Goal: Register for event/course

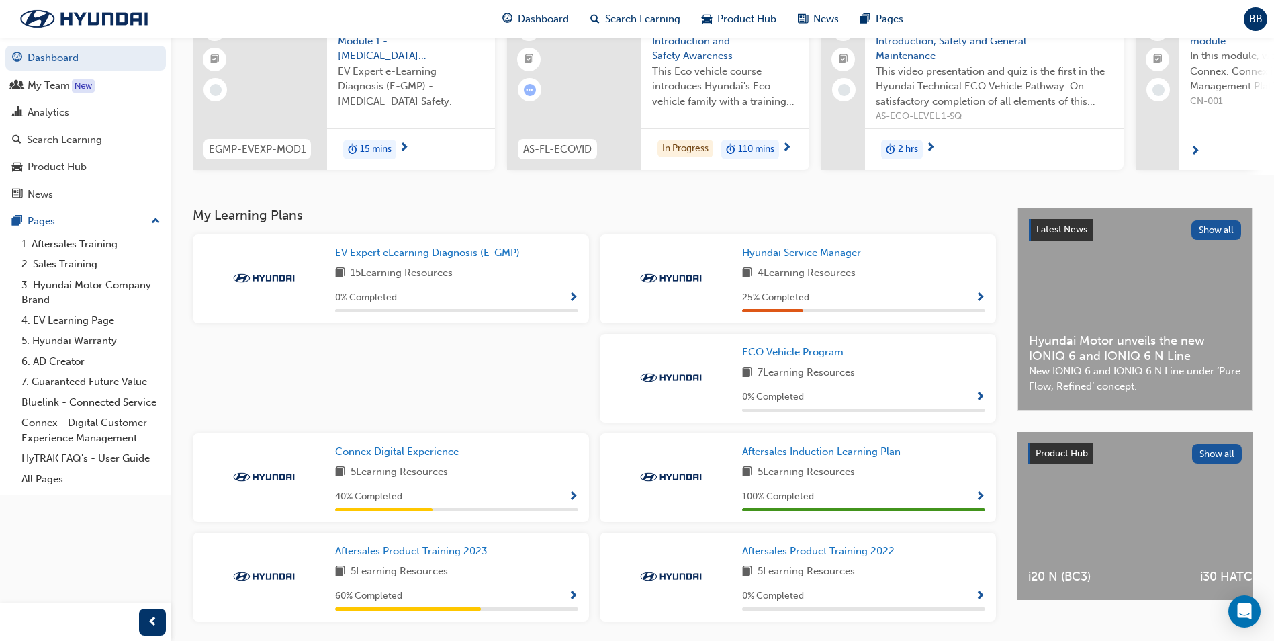
scroll to position [186, 0]
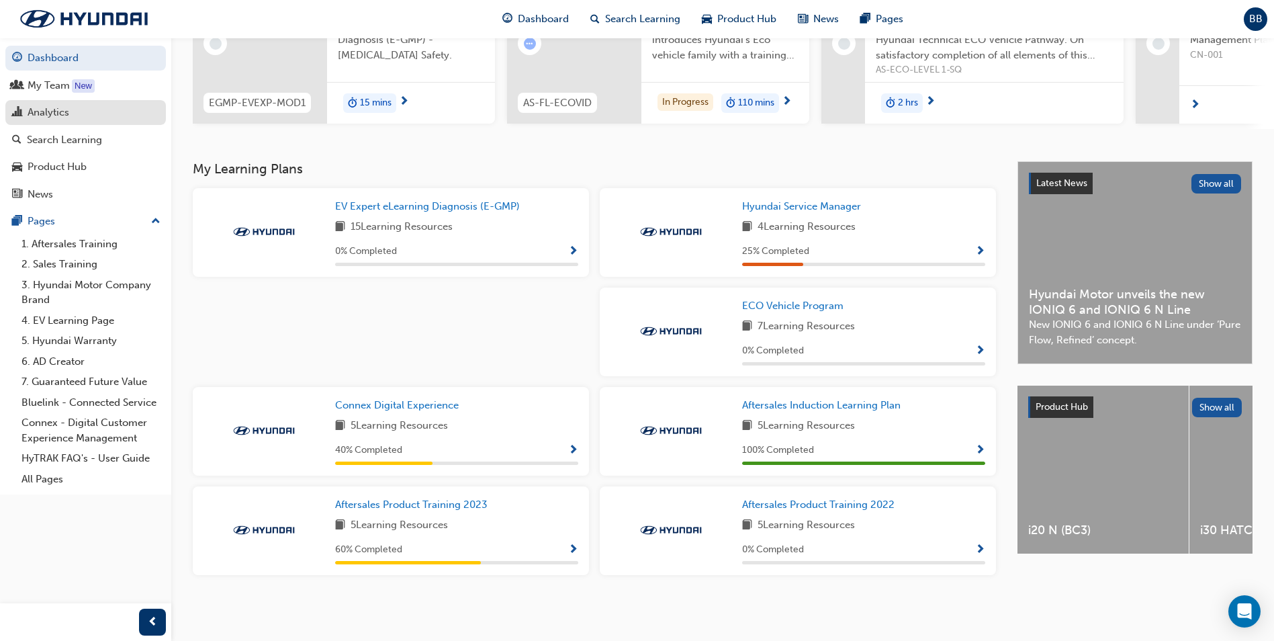
click at [70, 119] on div "Analytics" at bounding box center [85, 112] width 147 height 17
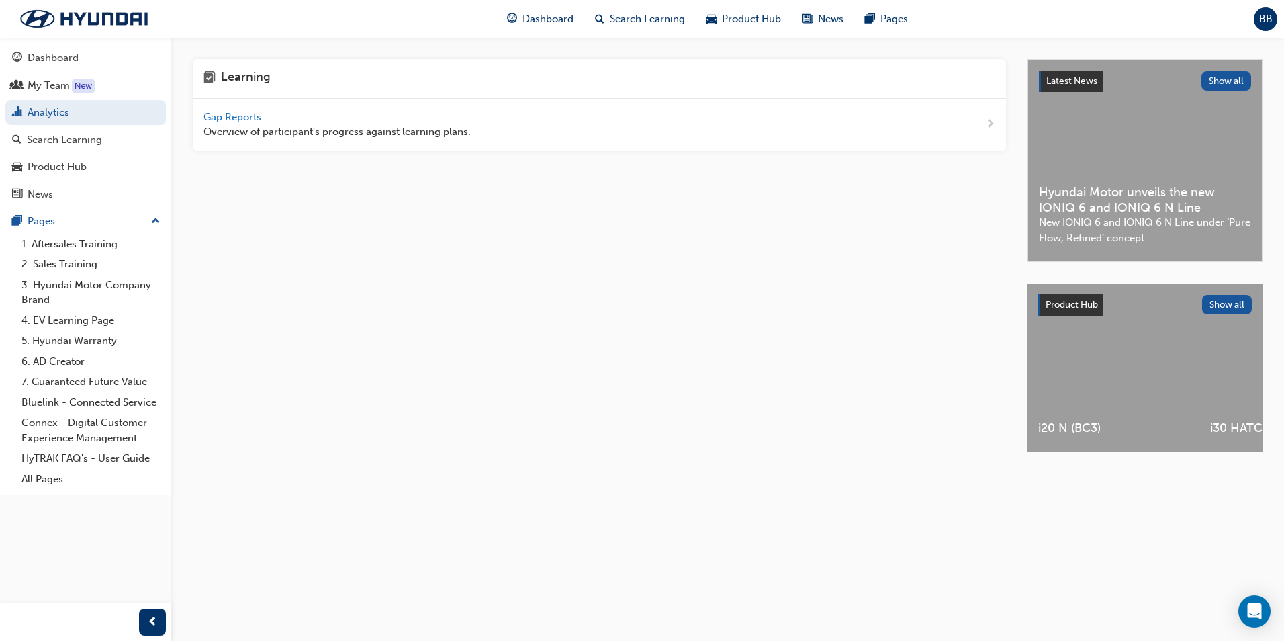
click at [240, 120] on span "Gap Reports" at bounding box center [233, 117] width 60 height 12
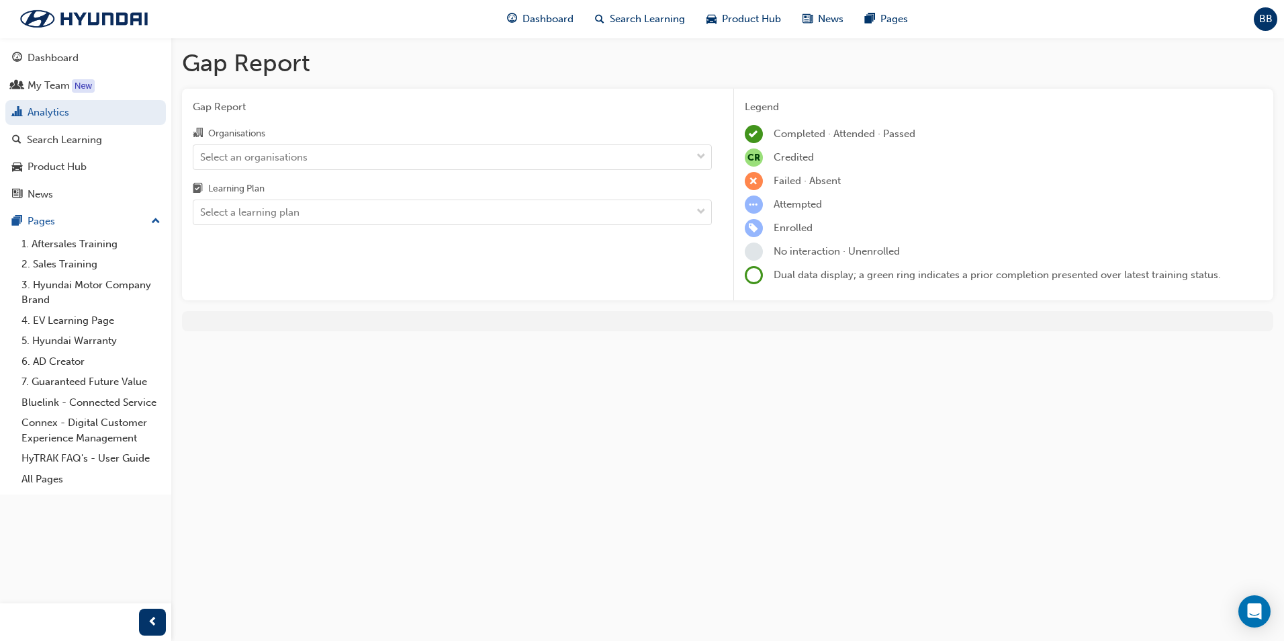
click at [551, 170] on div "Organisations Select an organisations Learning Plan Select a learning plan" at bounding box center [452, 175] width 519 height 100
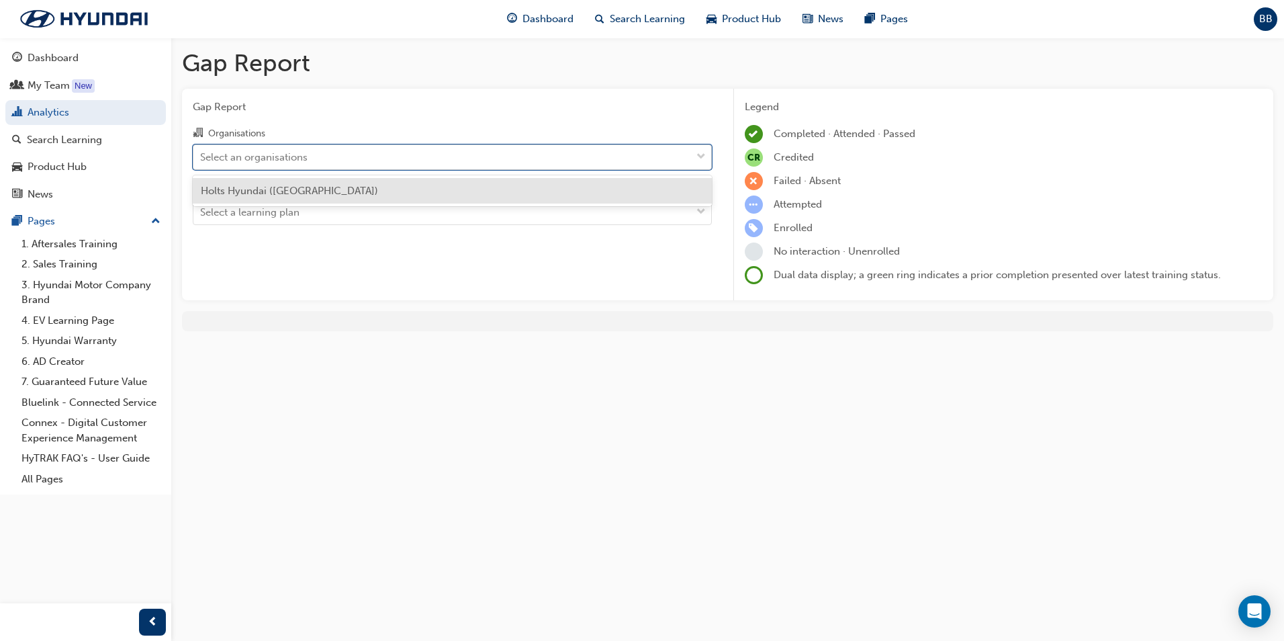
click at [540, 158] on div "Select an organisations" at bounding box center [442, 157] width 498 height 24
click at [201, 158] on input "Organisations option Holts Hyundai (Swan Hill) focused, 1 of 1. 1 result availa…" at bounding box center [200, 155] width 1 height 11
click at [491, 192] on div "Holts Hyundai ([GEOGRAPHIC_DATA])" at bounding box center [452, 191] width 519 height 26
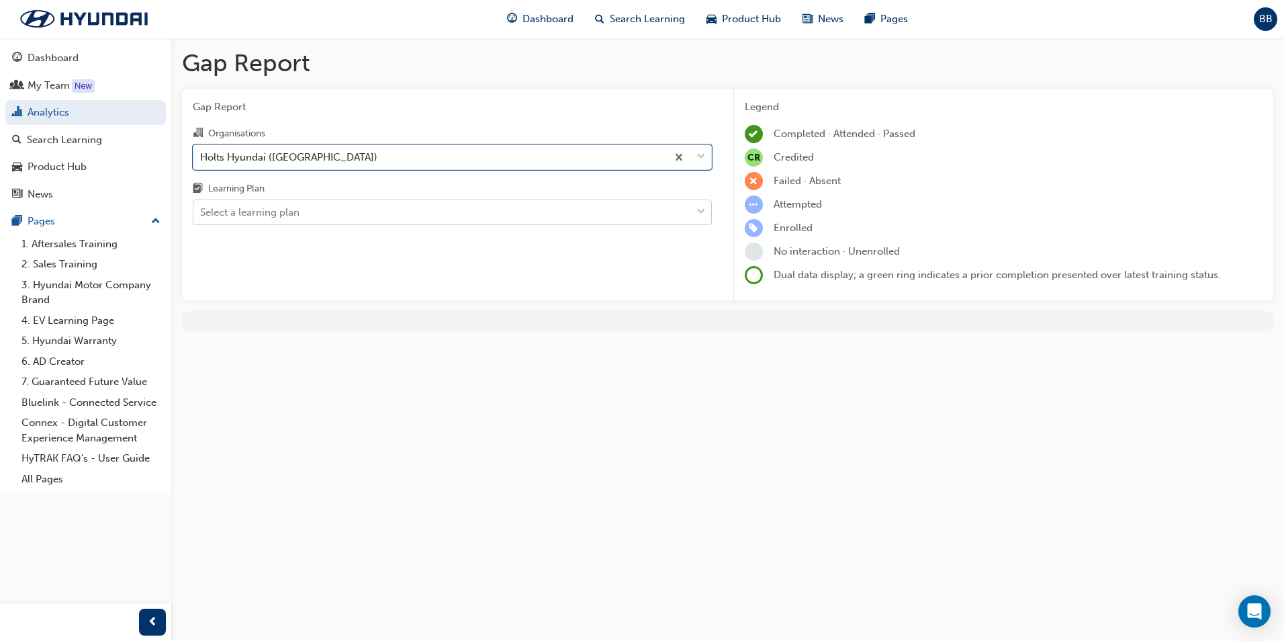
click at [493, 208] on div "Select a learning plan" at bounding box center [442, 213] width 498 height 24
click at [201, 208] on input "Learning Plan Select a learning plan" at bounding box center [200, 211] width 1 height 11
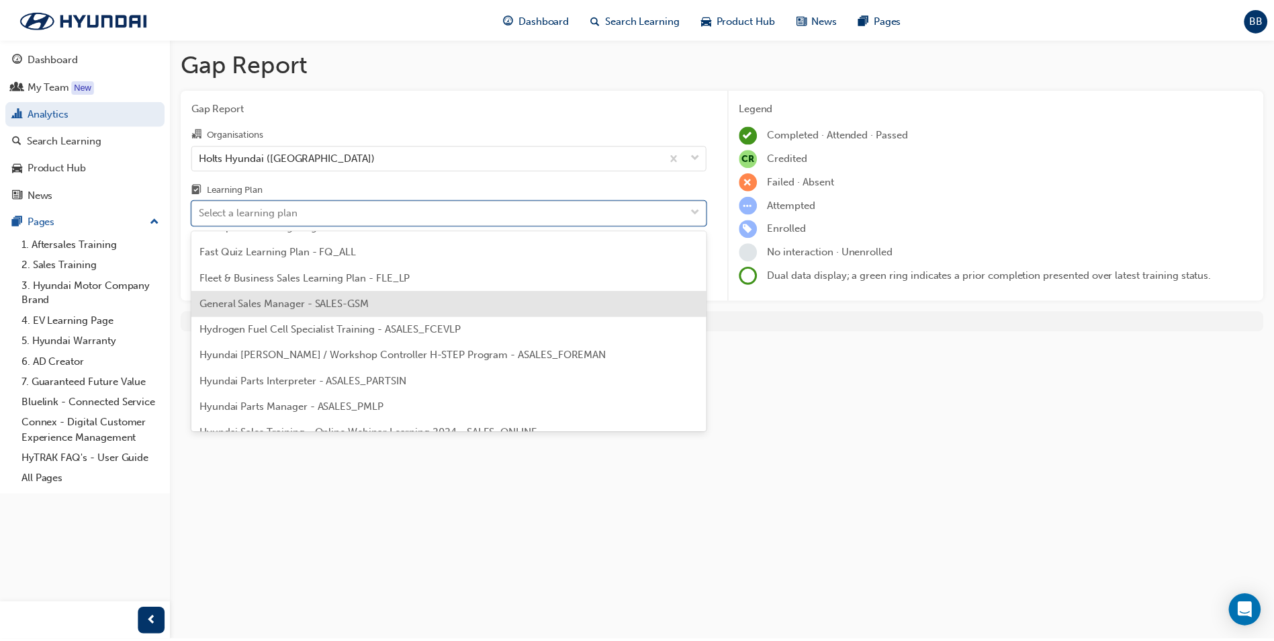
scroll to position [269, 0]
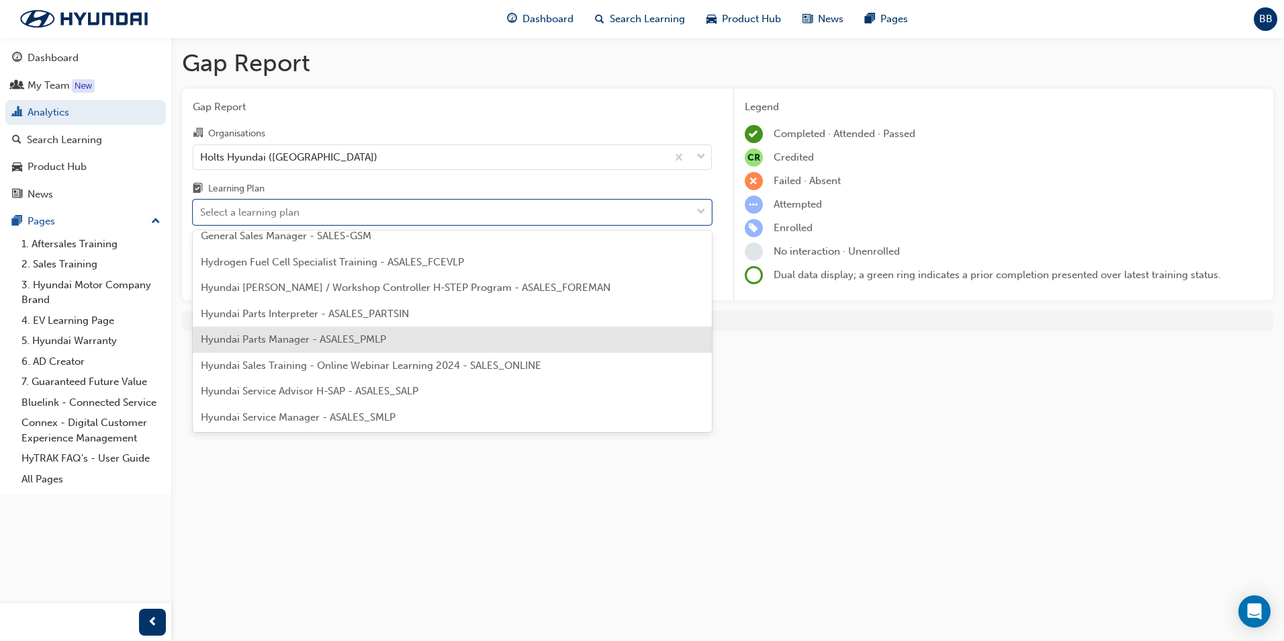
click at [368, 336] on span "Hyundai Parts Manager - ASALES_PMLP" at bounding box center [293, 339] width 185 height 12
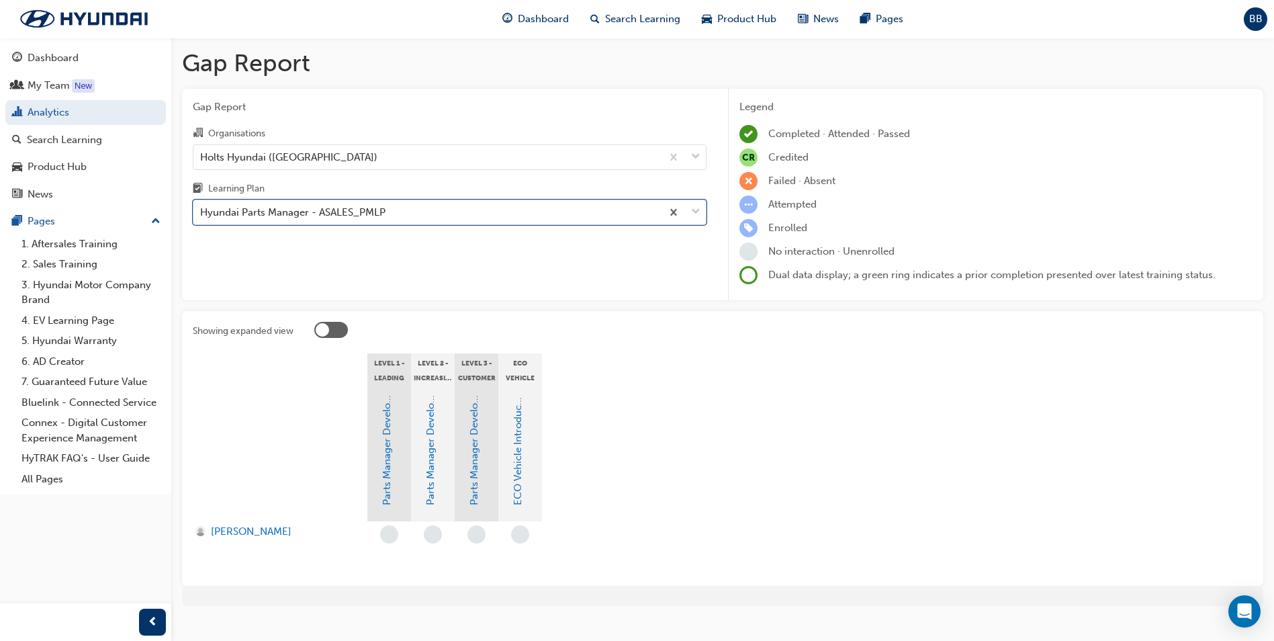
click at [344, 216] on div "Hyundai Parts Manager - ASALES_PMLP" at bounding box center [292, 212] width 185 height 15
click at [201, 216] on input "Learning Plan option Hyundai Parts Manager - ASALES_PMLP, selected. 0 results a…" at bounding box center [200, 211] width 1 height 11
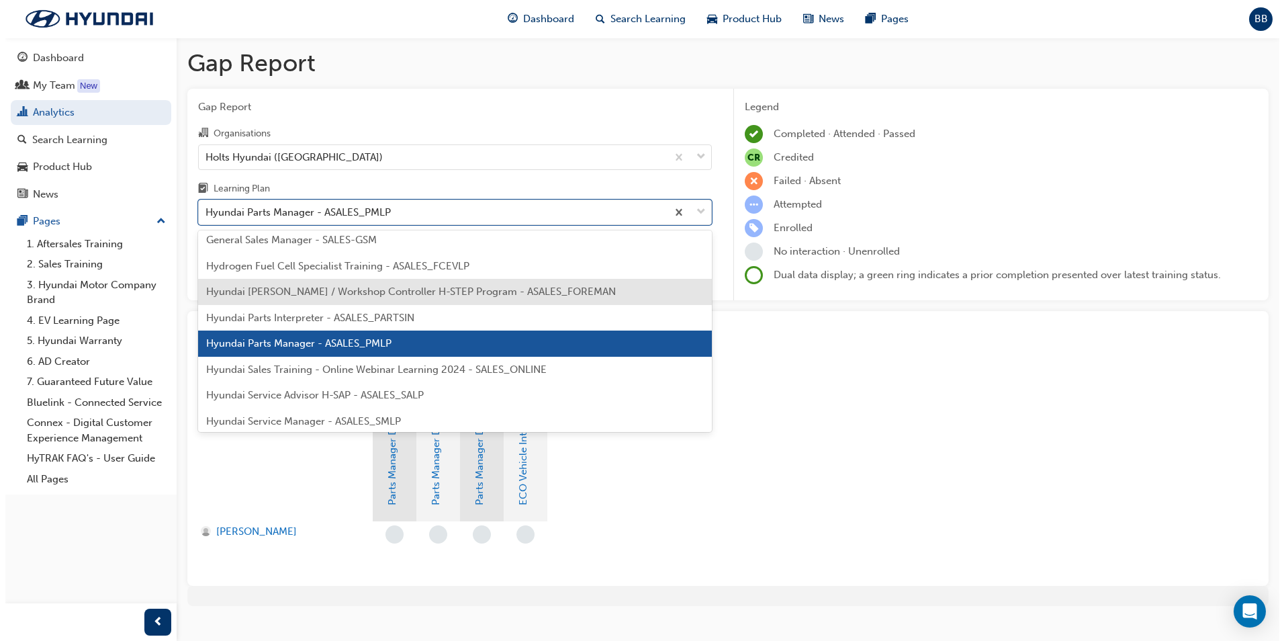
scroll to position [265, 0]
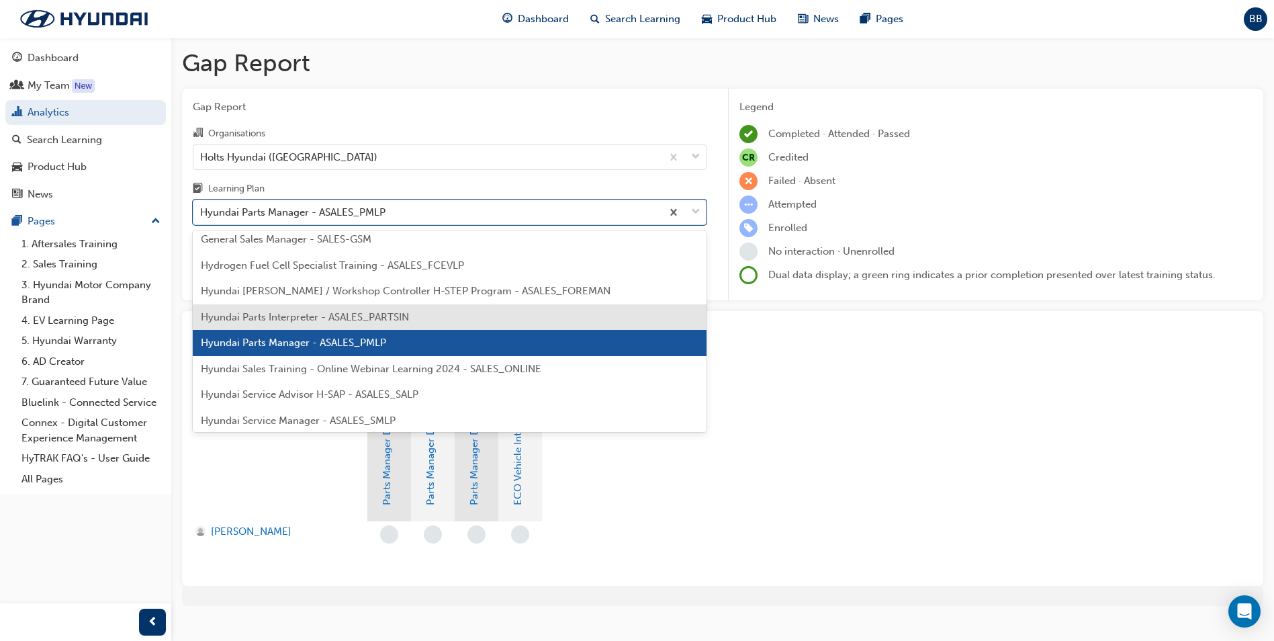
click at [336, 318] on span "Hyundai Parts Interpreter - ASALES_PARTSIN" at bounding box center [305, 317] width 208 height 12
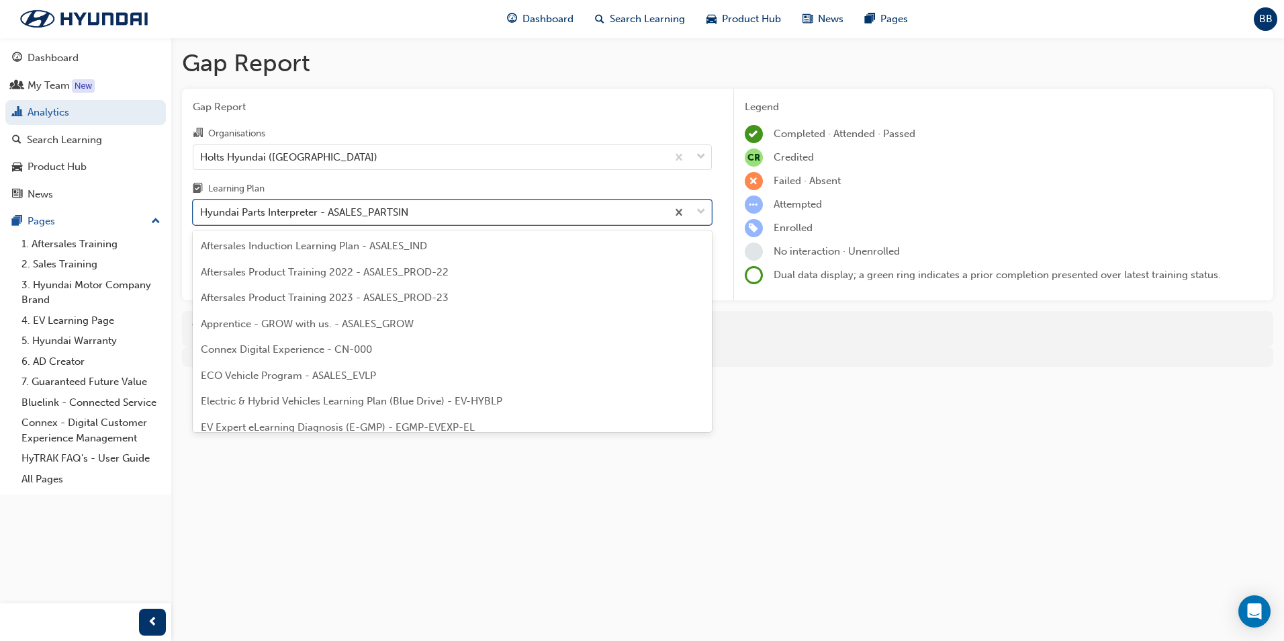
click at [369, 210] on div "Hyundai Parts Interpreter - ASALES_PARTSIN" at bounding box center [304, 212] width 208 height 15
click at [201, 210] on input "Learning Plan option Hyundai Parts Interpreter - ASALES_PARTSIN, selected. opti…" at bounding box center [200, 211] width 1 height 11
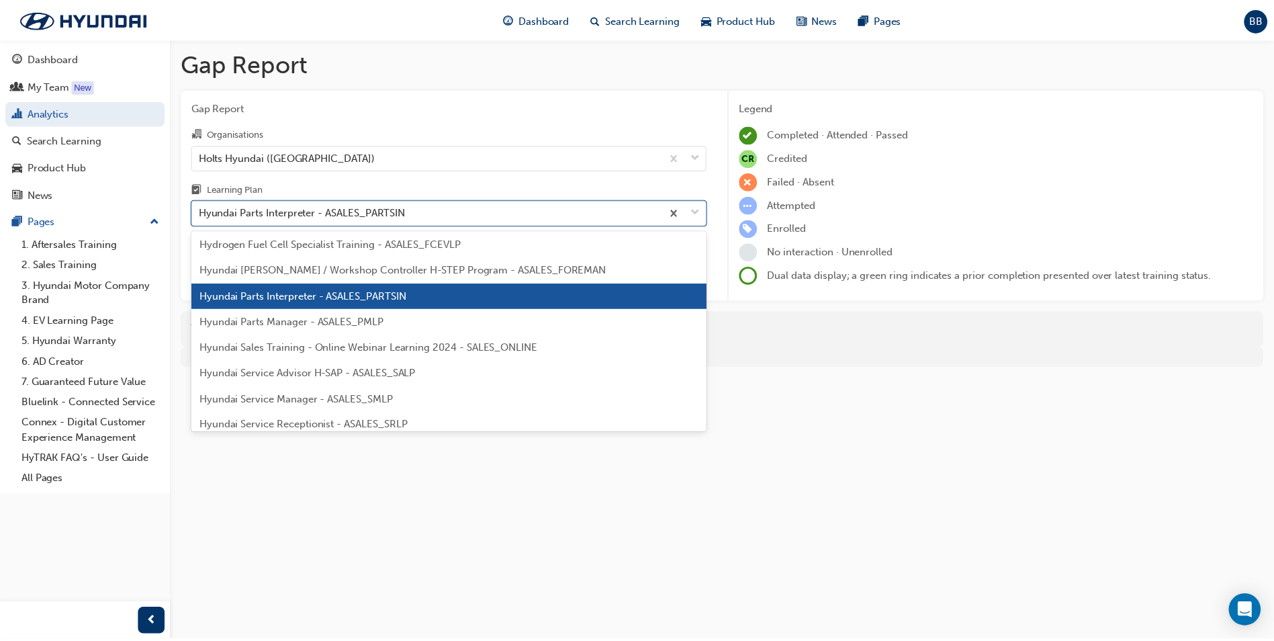
scroll to position [307, 0]
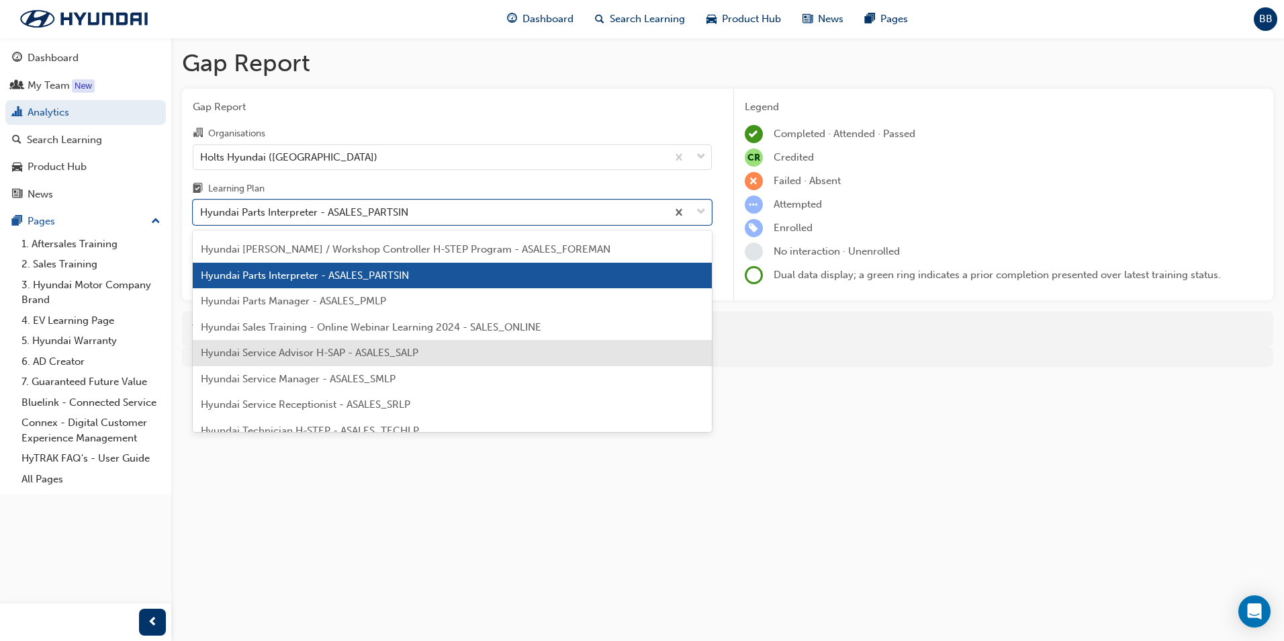
click at [386, 351] on span "Hyundai Service Advisor H-SAP - ASALES_SALP" at bounding box center [310, 353] width 218 height 12
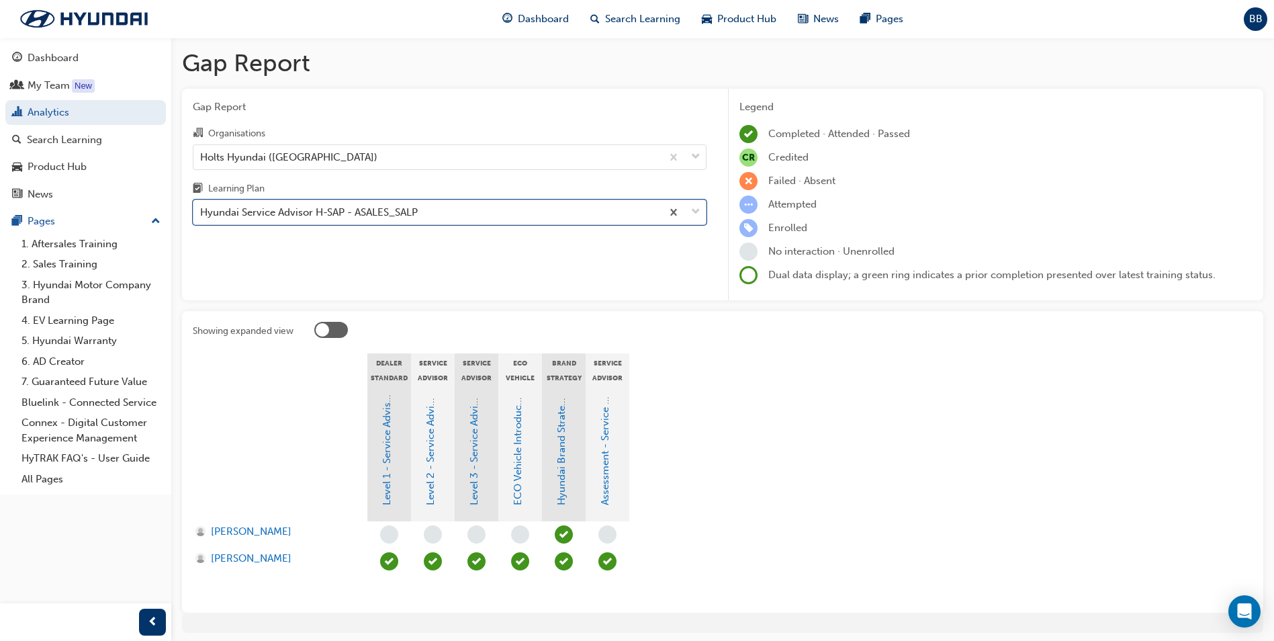
click at [376, 215] on div "Hyundai Service Advisor H-SAP - ASALES_SALP" at bounding box center [309, 212] width 218 height 15
click at [201, 215] on input "Learning Plan option Hyundai Service Advisor H-SAP - ASALES_SALP, selected. 0 r…" at bounding box center [200, 211] width 1 height 11
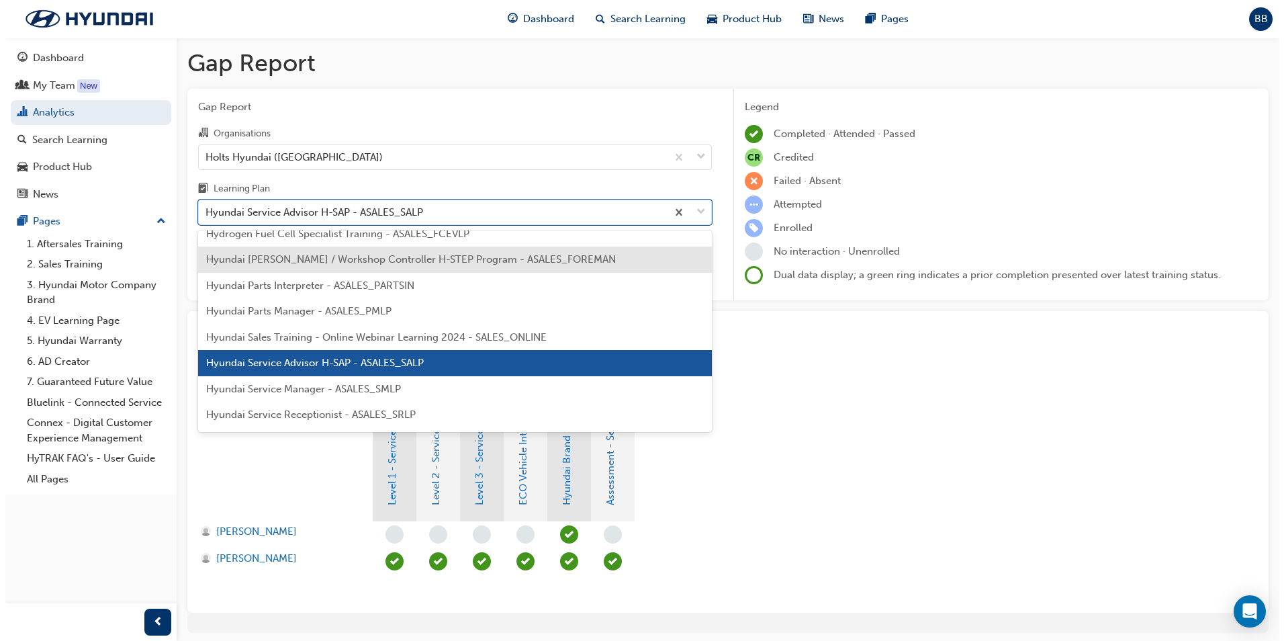
scroll to position [317, 0]
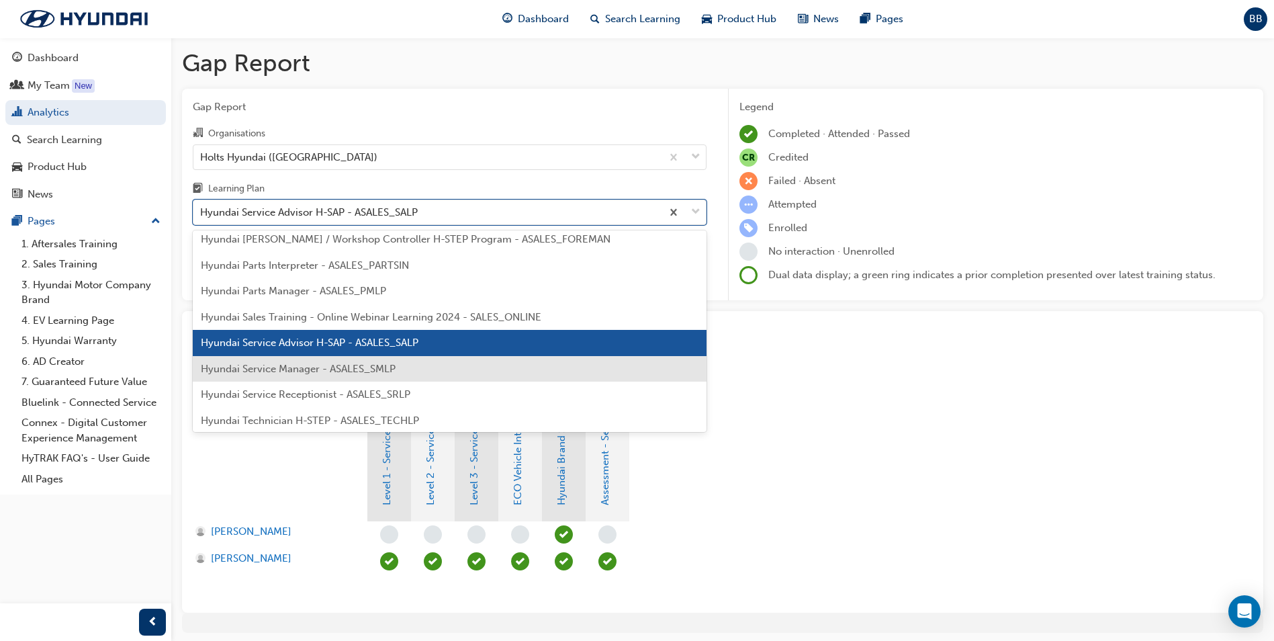
click at [372, 367] on span "Hyundai Service Manager - ASALES_SMLP" at bounding box center [298, 369] width 195 height 12
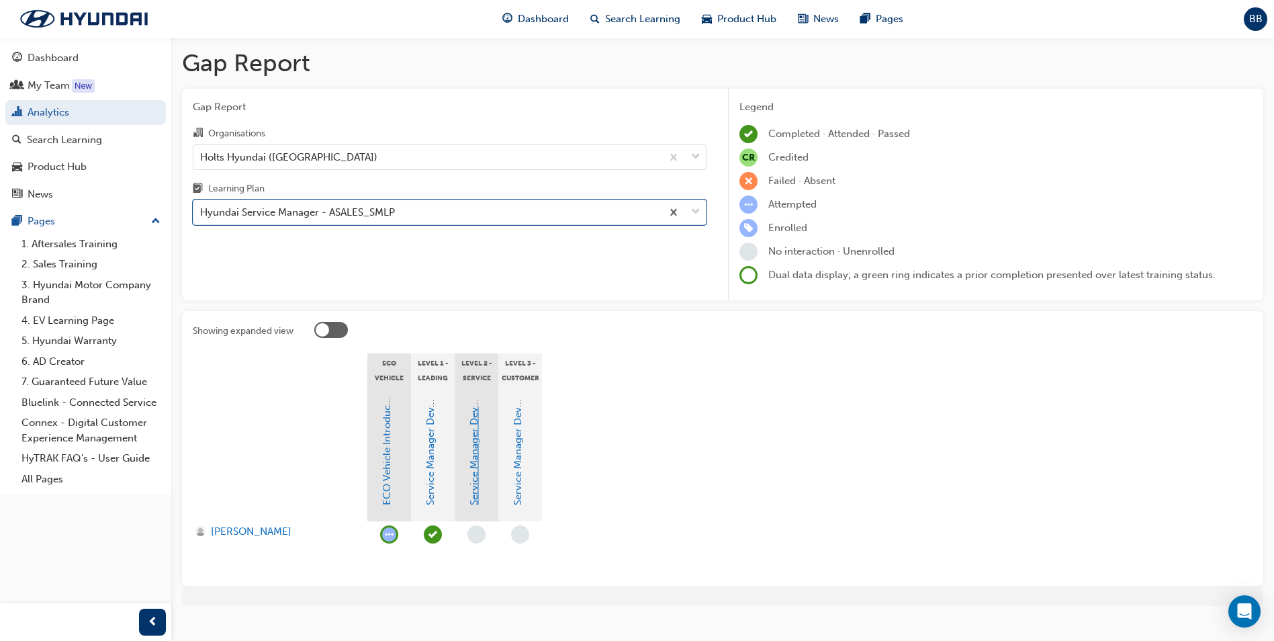
click at [475, 465] on link "Service Manager Development Program Level 2" at bounding box center [474, 394] width 12 height 222
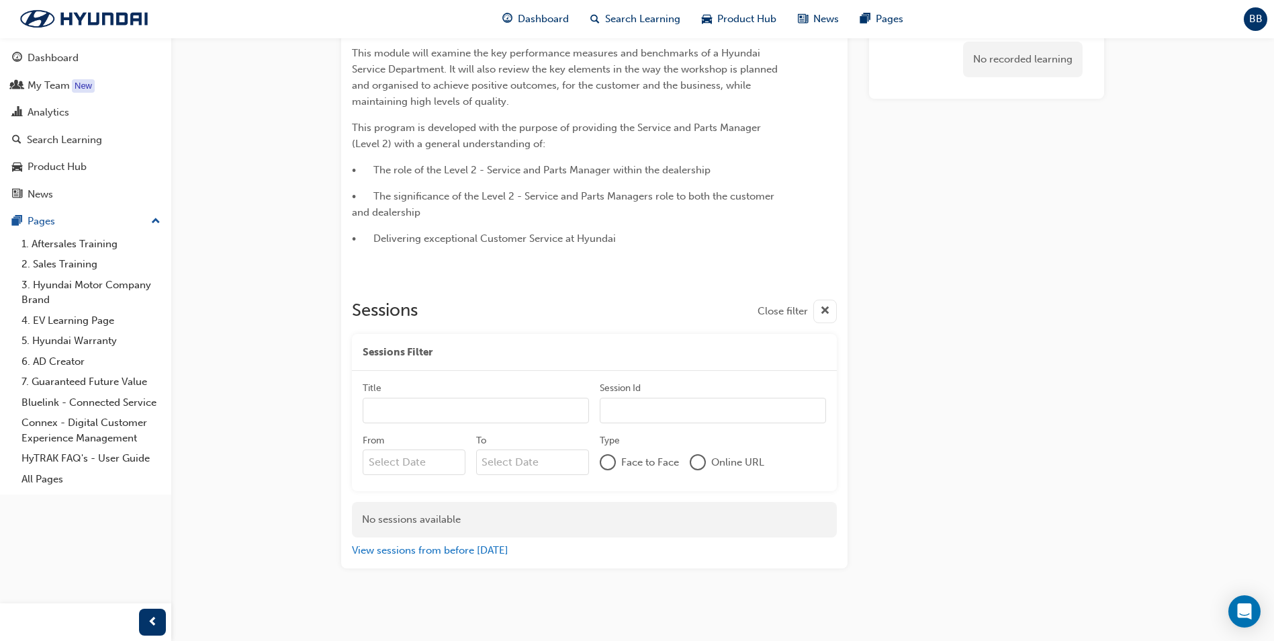
scroll to position [42, 0]
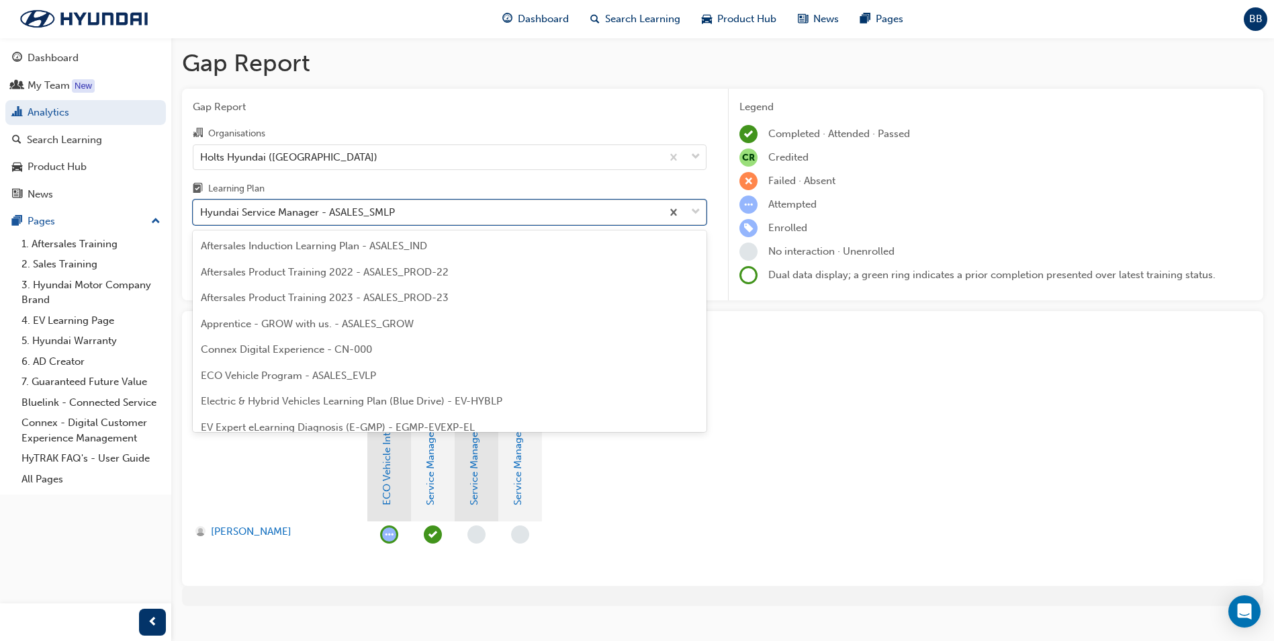
click at [281, 213] on div "Hyundai Service Manager - ASALES_SMLP" at bounding box center [297, 212] width 195 height 15
click at [201, 213] on input "Learning Plan option Hyundai Service Manager - ASALES_SMLP focused, 18 of 31. 3…" at bounding box center [200, 211] width 1 height 11
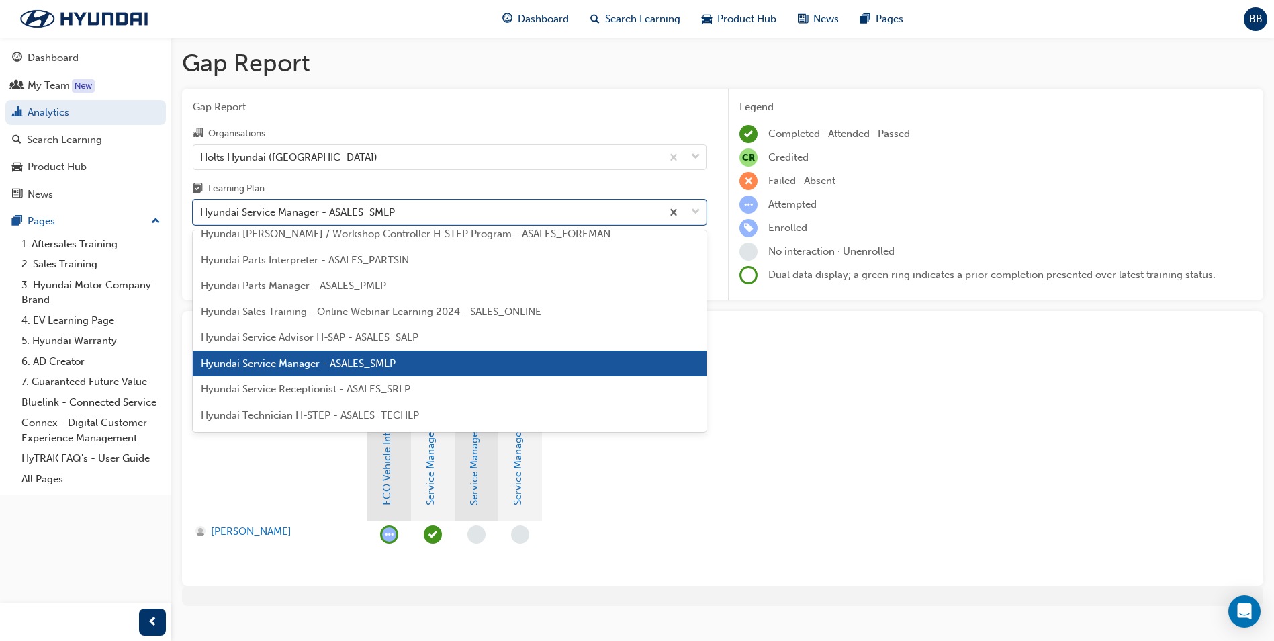
scroll to position [343, 0]
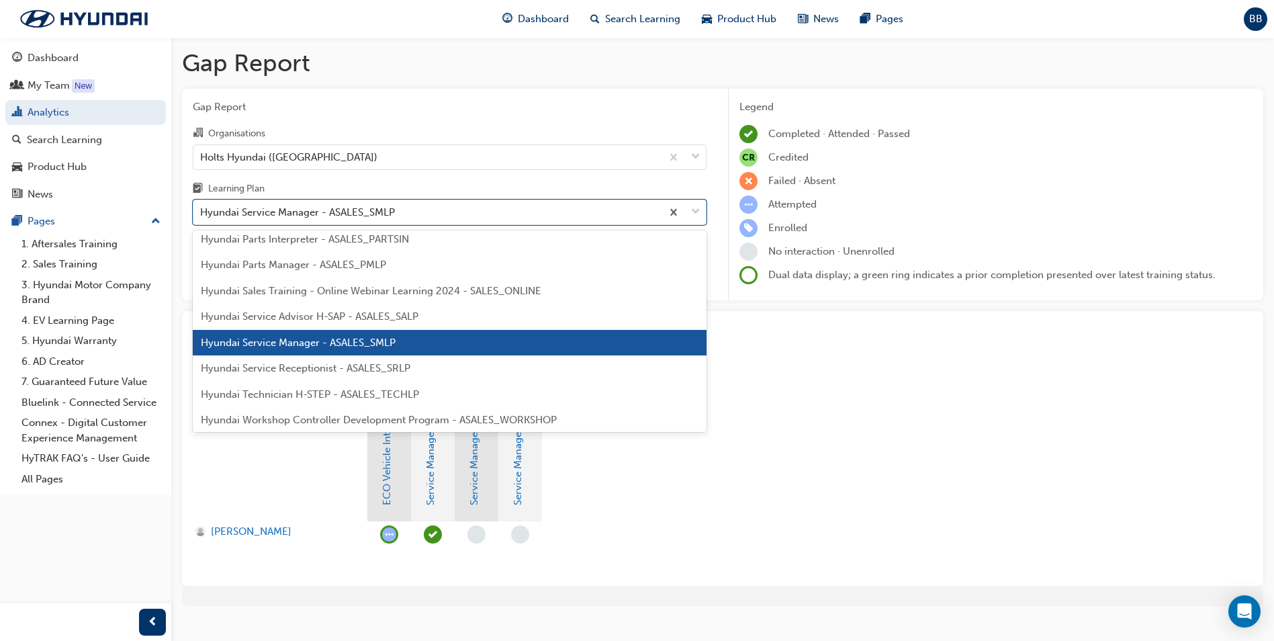
click at [364, 391] on span "Hyundai Technician H-STEP - ASALES_TECHLP" at bounding box center [310, 394] width 218 height 12
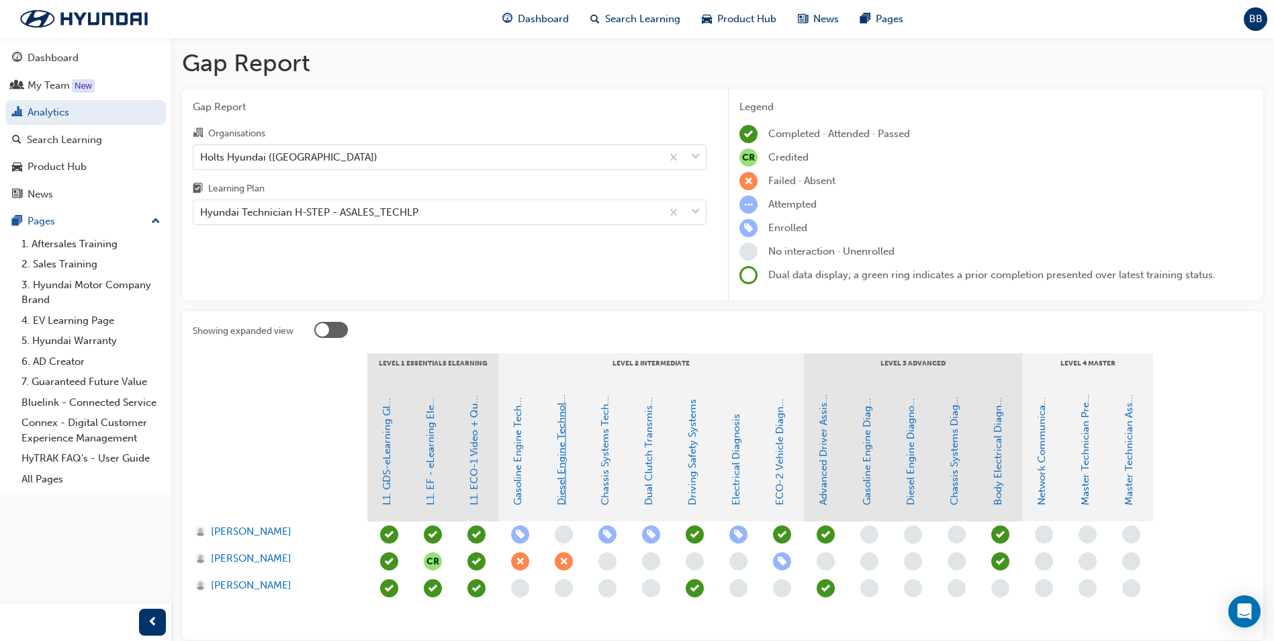
click at [565, 444] on link "Diesel Engine Technology" at bounding box center [561, 445] width 12 height 120
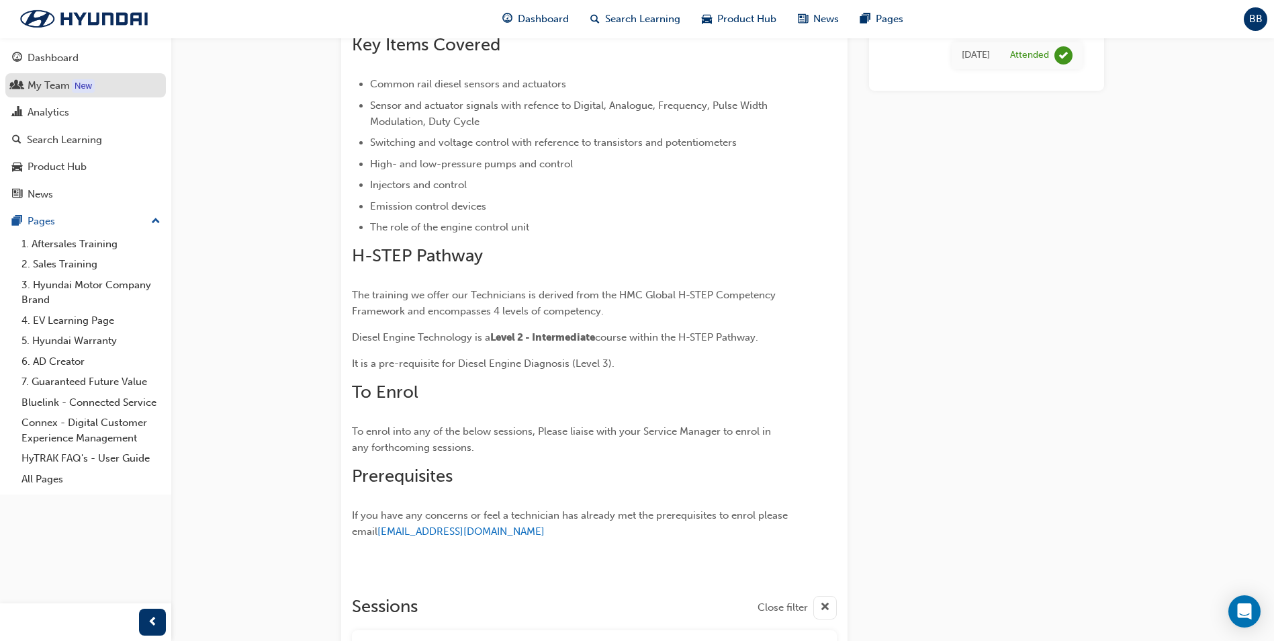
scroll to position [169, 0]
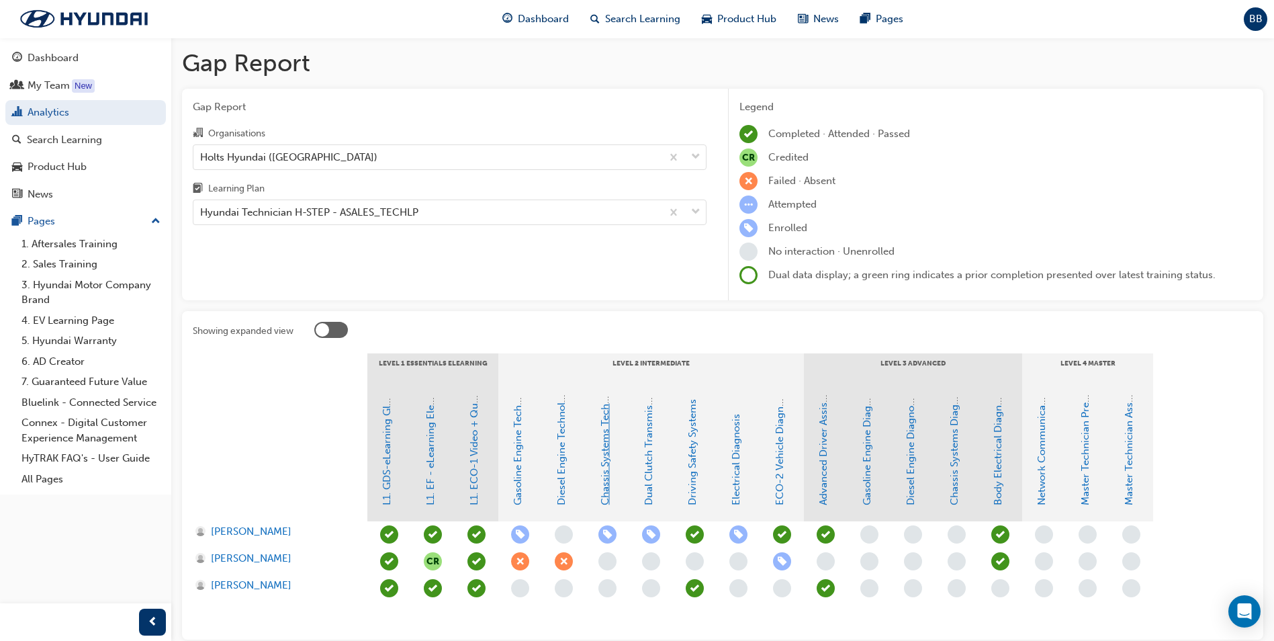
click at [606, 433] on link "Chassis Systems Technology" at bounding box center [605, 438] width 12 height 134
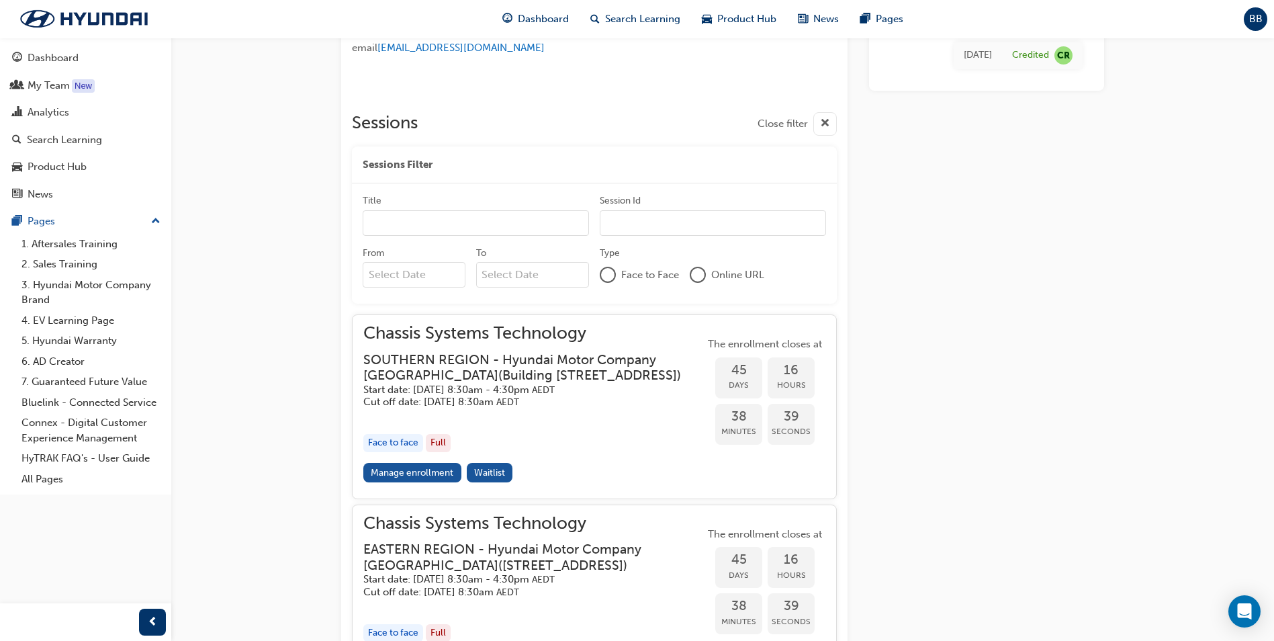
scroll to position [1043, 0]
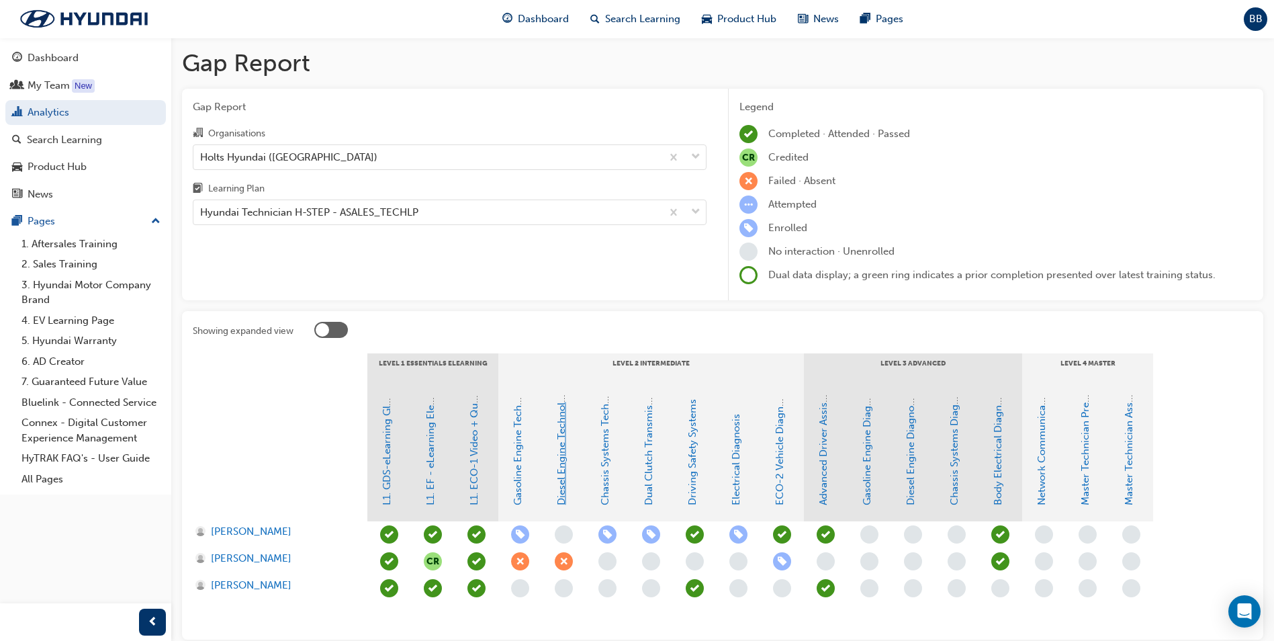
click at [558, 467] on link "Diesel Engine Technology" at bounding box center [561, 445] width 12 height 120
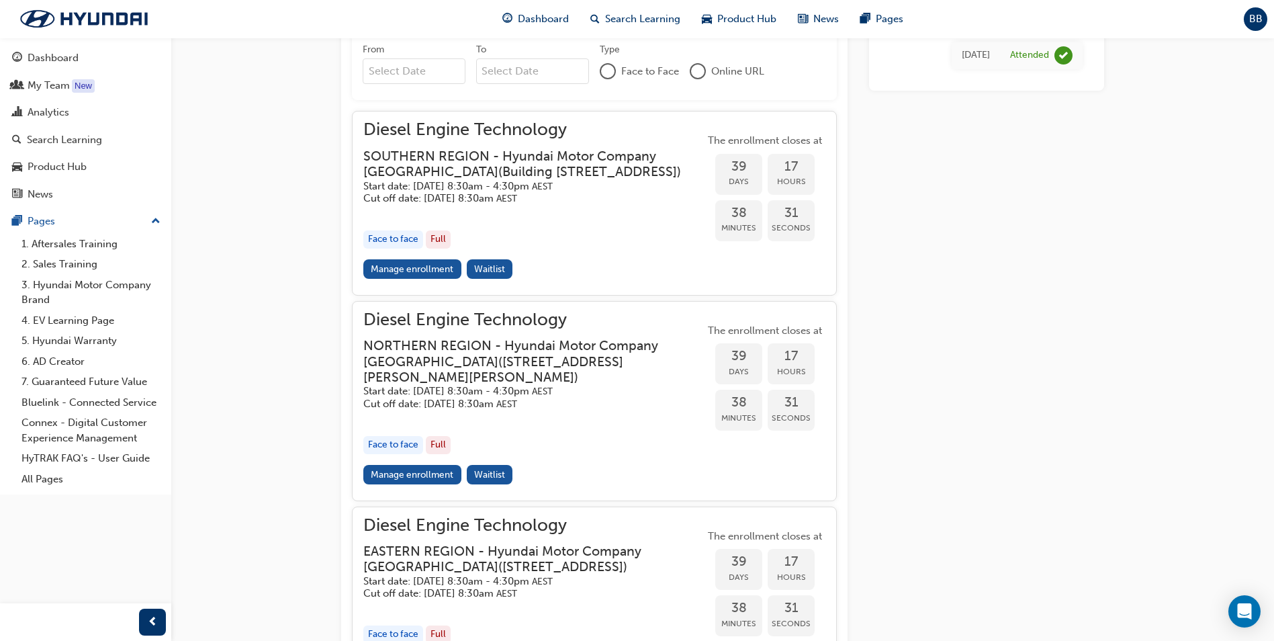
scroll to position [969, 0]
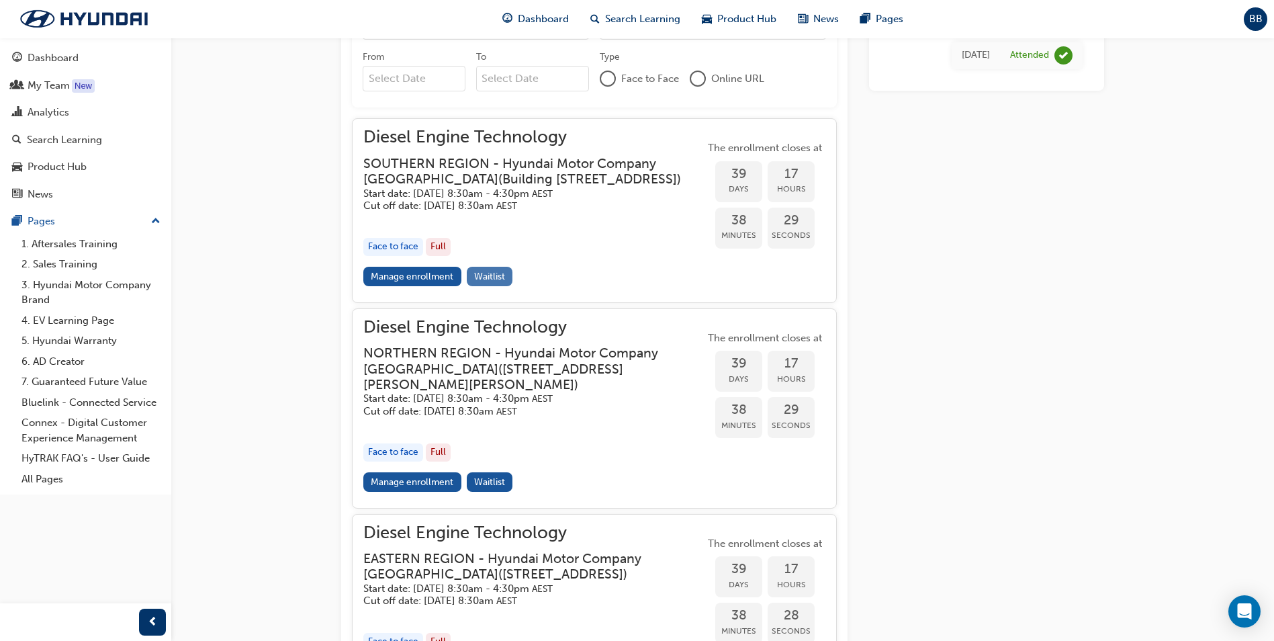
click at [494, 282] on span "Waitlist" at bounding box center [489, 276] width 31 height 11
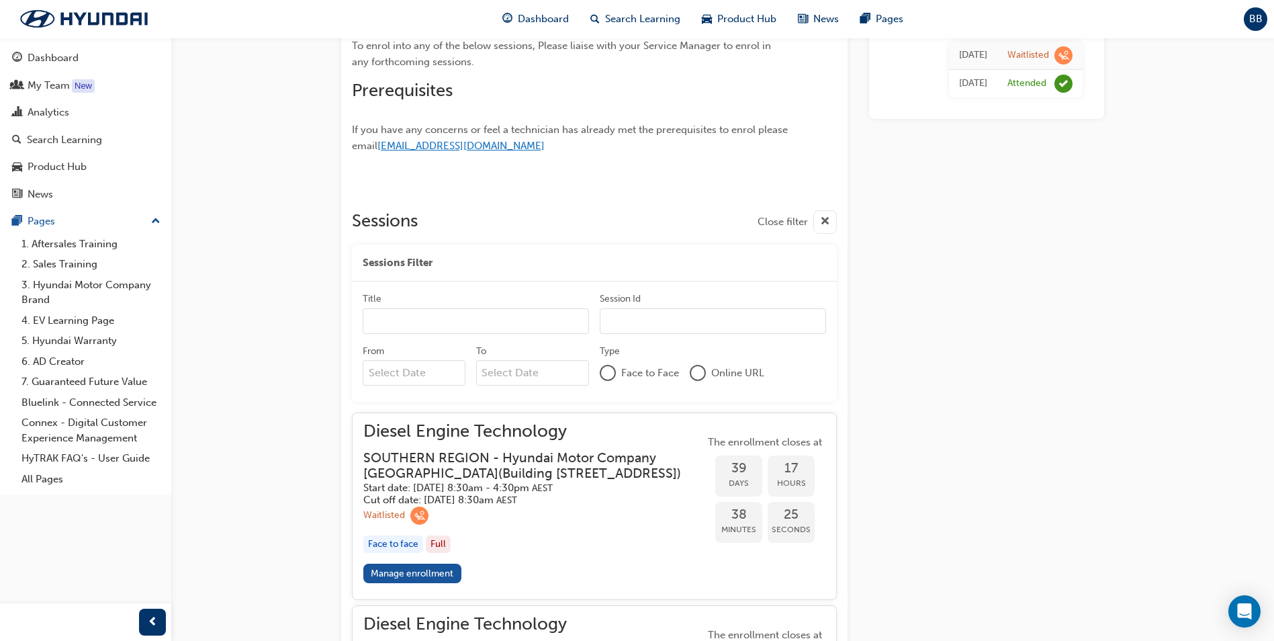
scroll to position [773, 0]
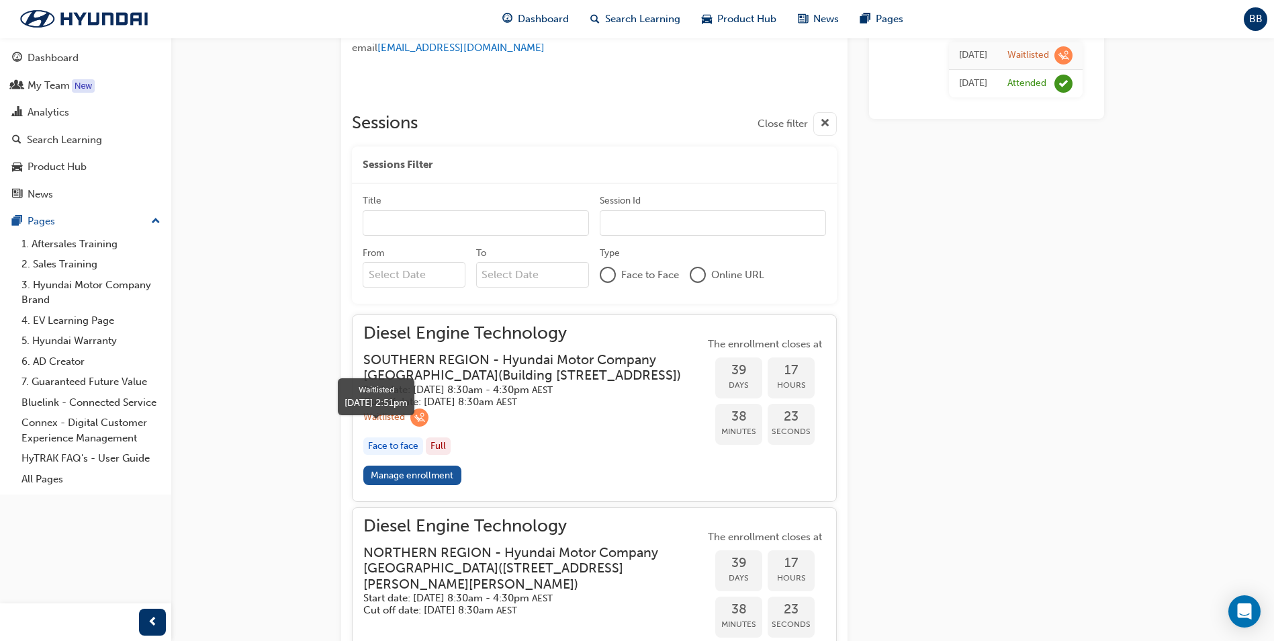
click at [394, 424] on div "Waitlisted" at bounding box center [384, 417] width 42 height 13
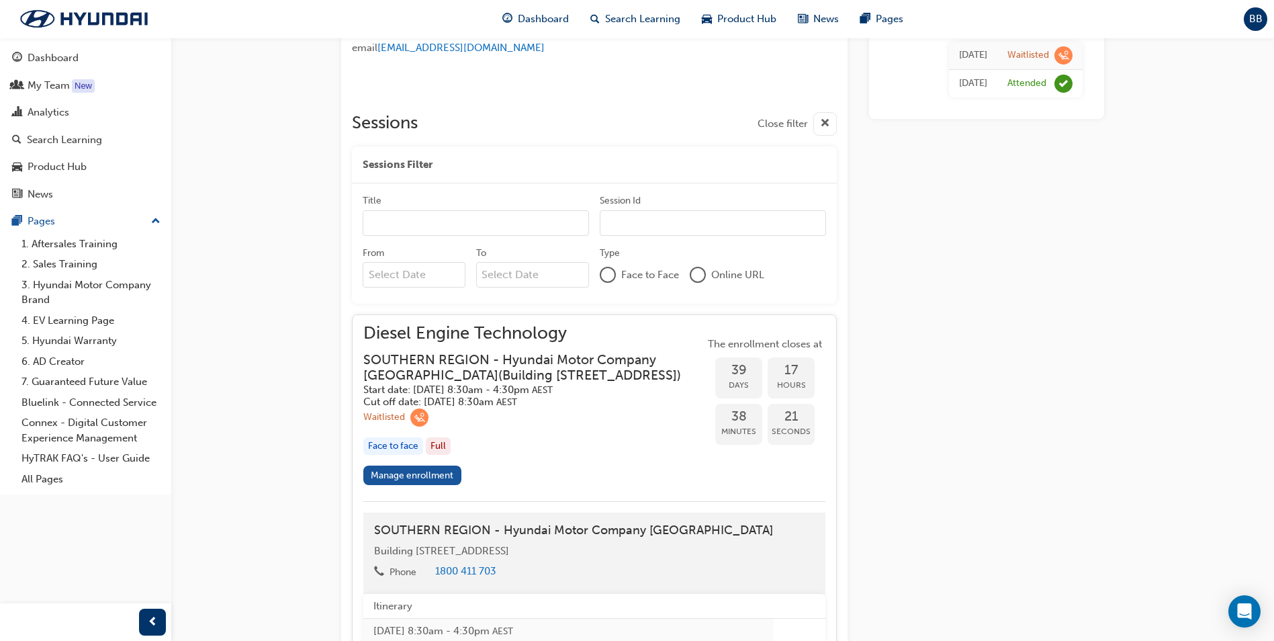
click at [407, 455] on div "Face to face" at bounding box center [393, 446] width 60 height 18
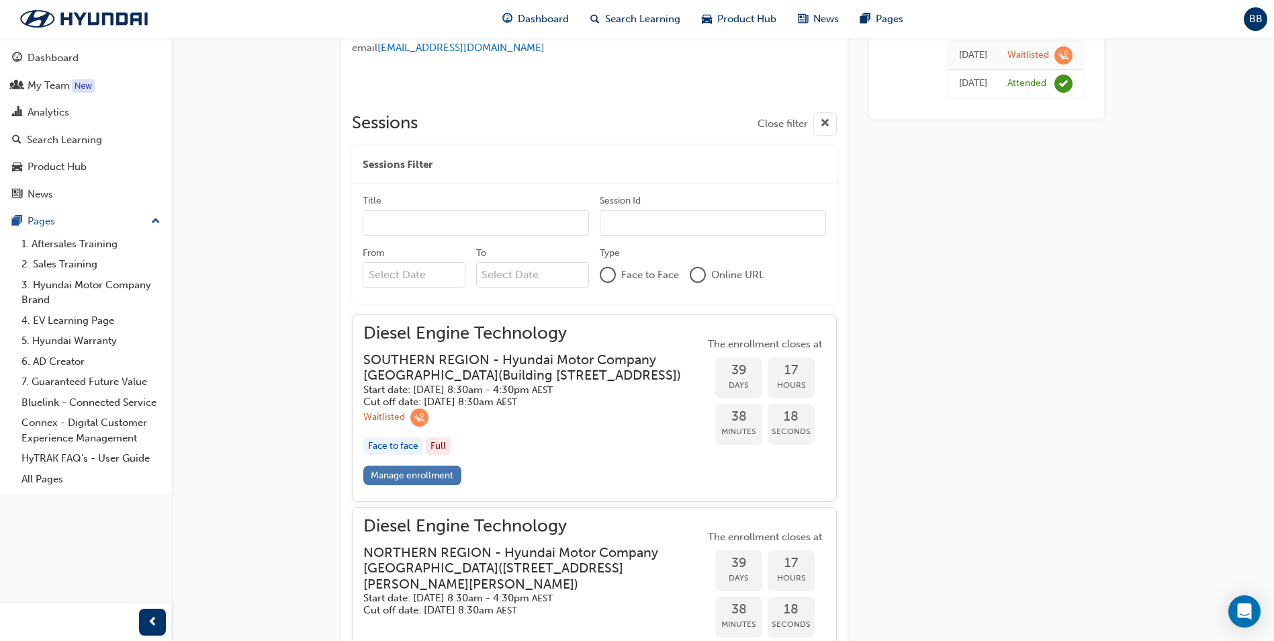
click at [419, 485] on link "Manage enrollment" at bounding box center [412, 474] width 98 height 19
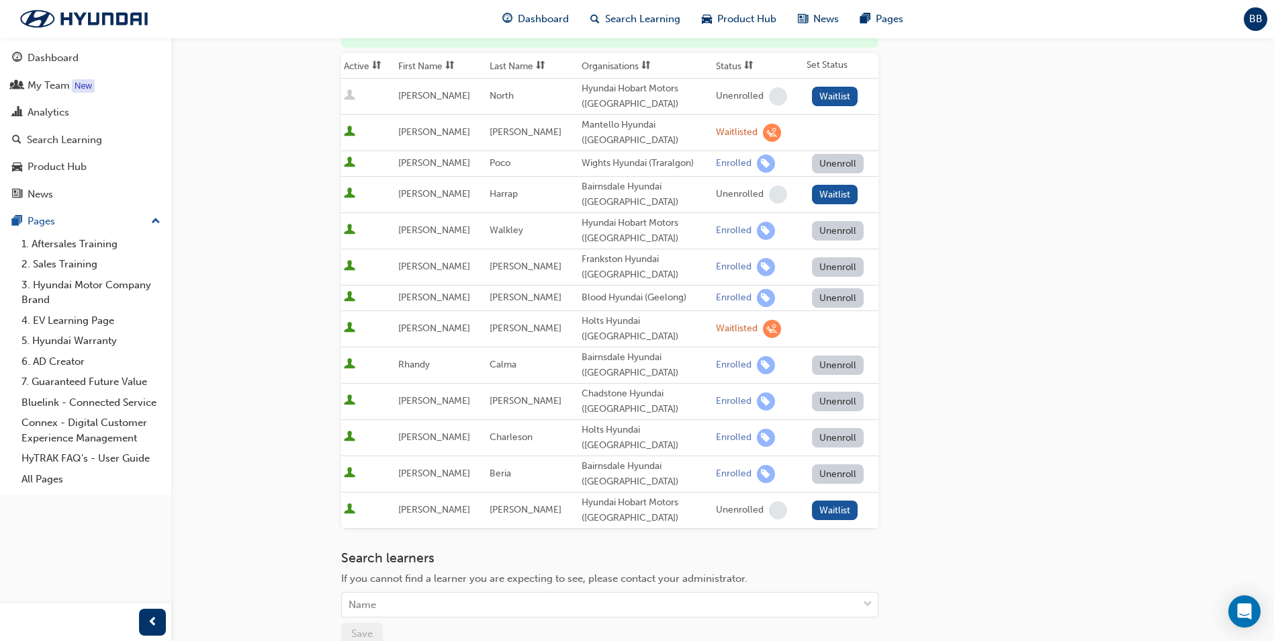
scroll to position [201, 0]
click at [763, 320] on span "learningRecordVerb_WAITLIST-icon" at bounding box center [772, 329] width 18 height 18
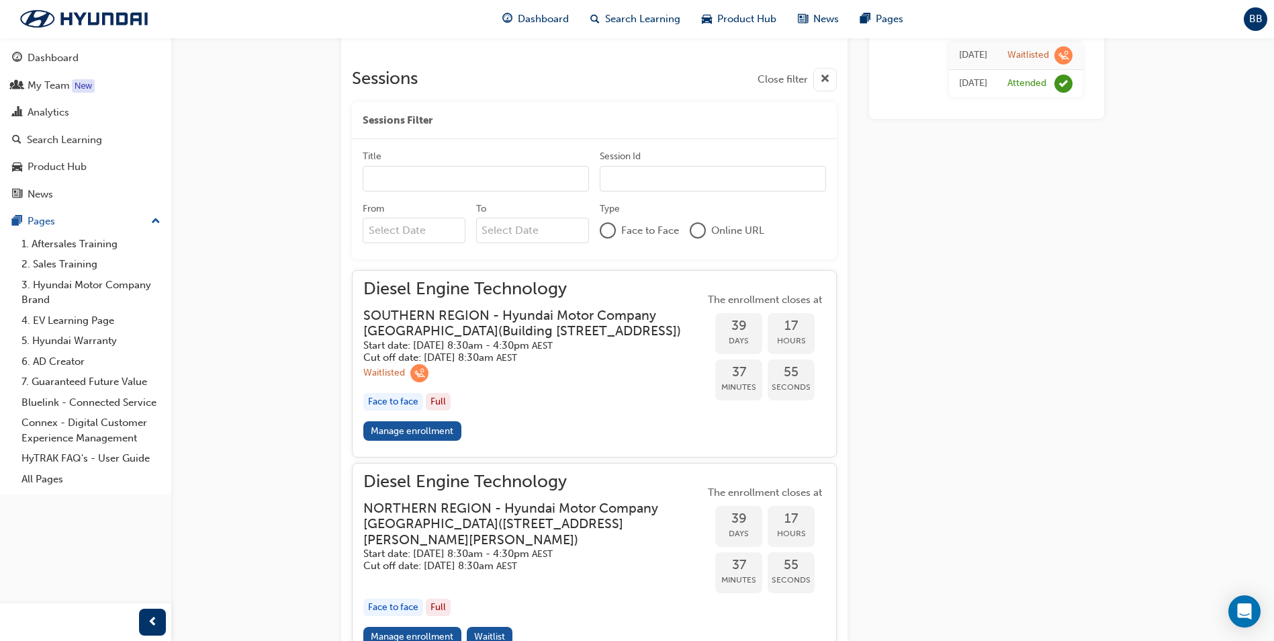
scroll to position [840, 0]
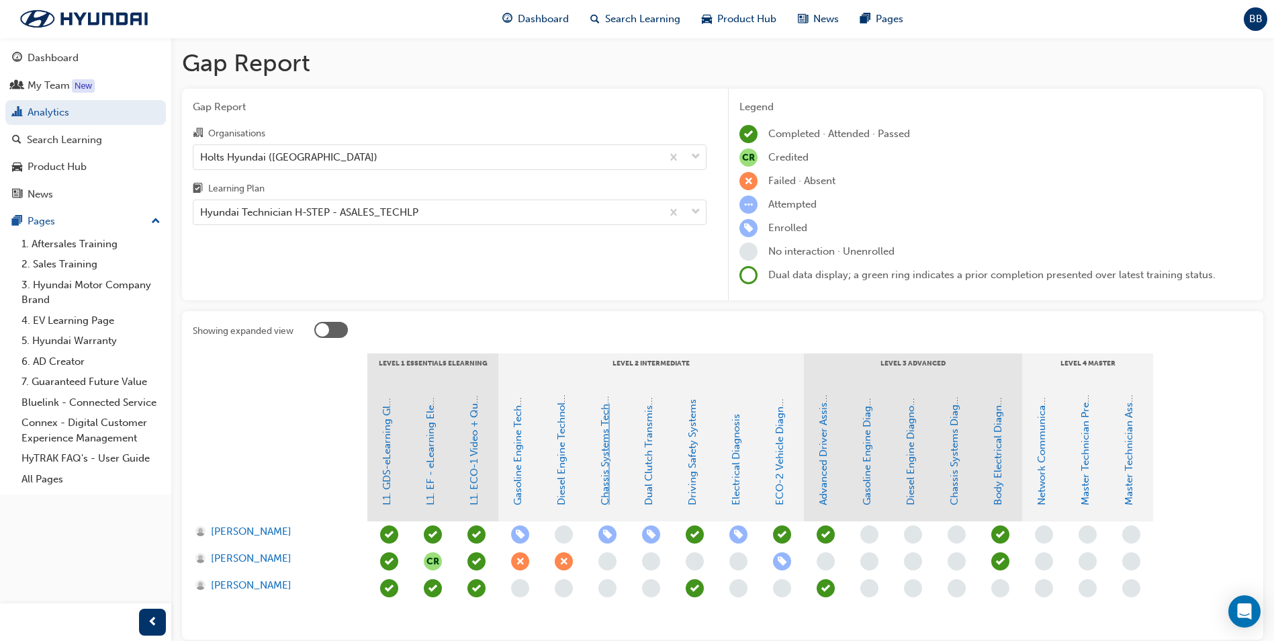
click at [601, 455] on link "Chassis Systems Technology" at bounding box center [605, 438] width 12 height 134
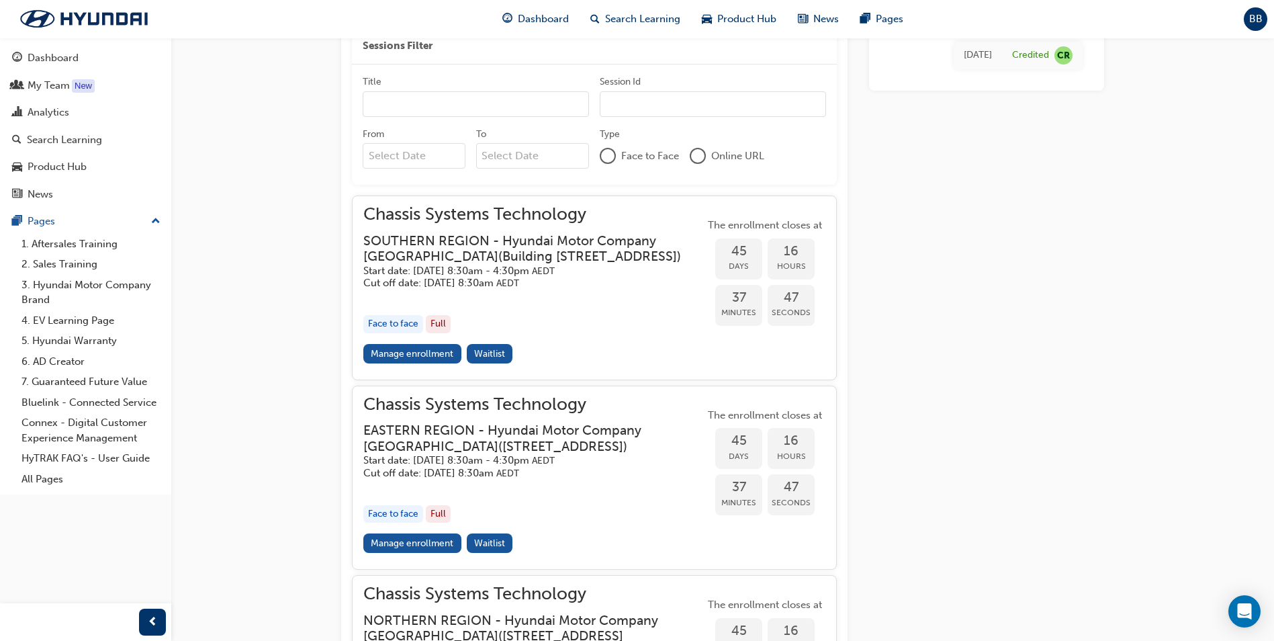
scroll to position [909, 0]
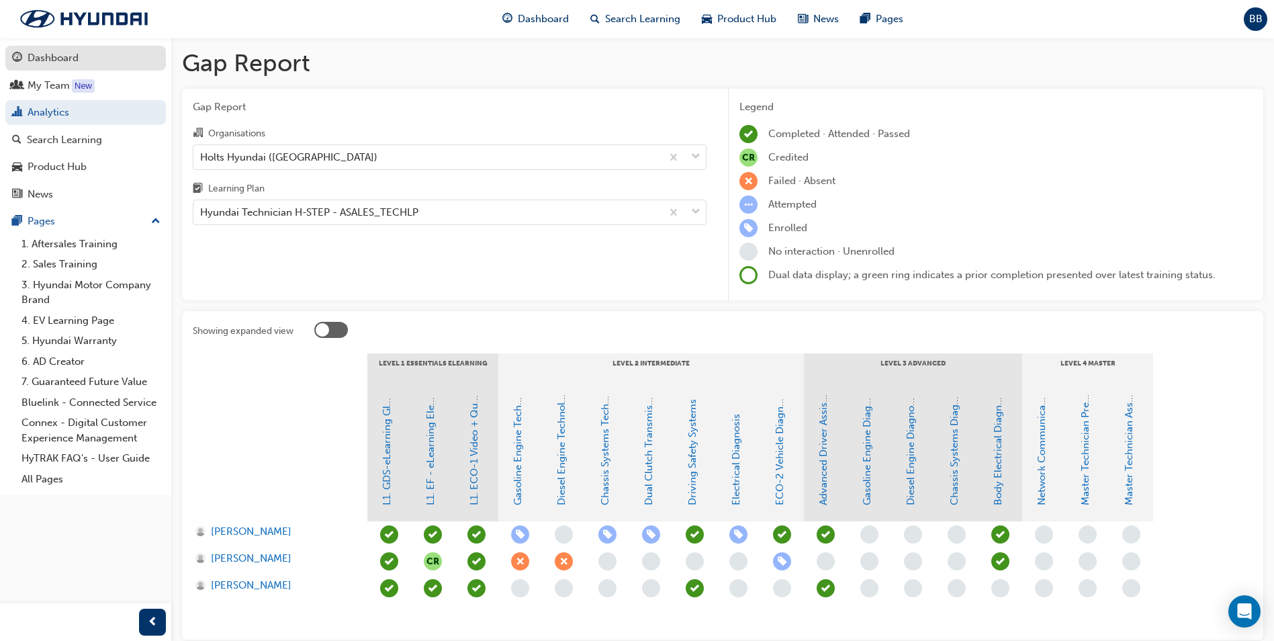
click at [42, 62] on div "Dashboard" at bounding box center [53, 57] width 51 height 15
